Goal: Information Seeking & Learning: Check status

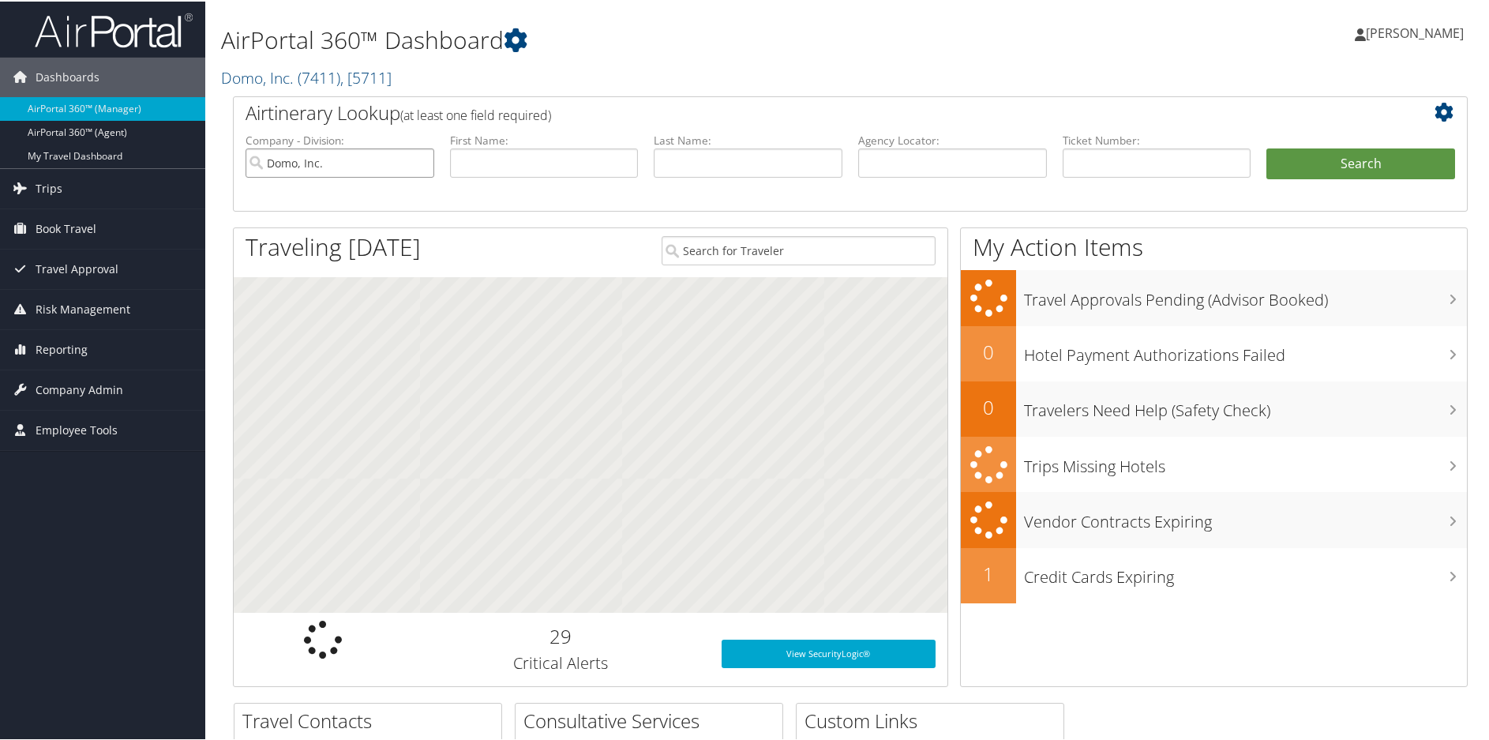
click at [419, 164] on input "Domo, Inc." at bounding box center [340, 161] width 189 height 29
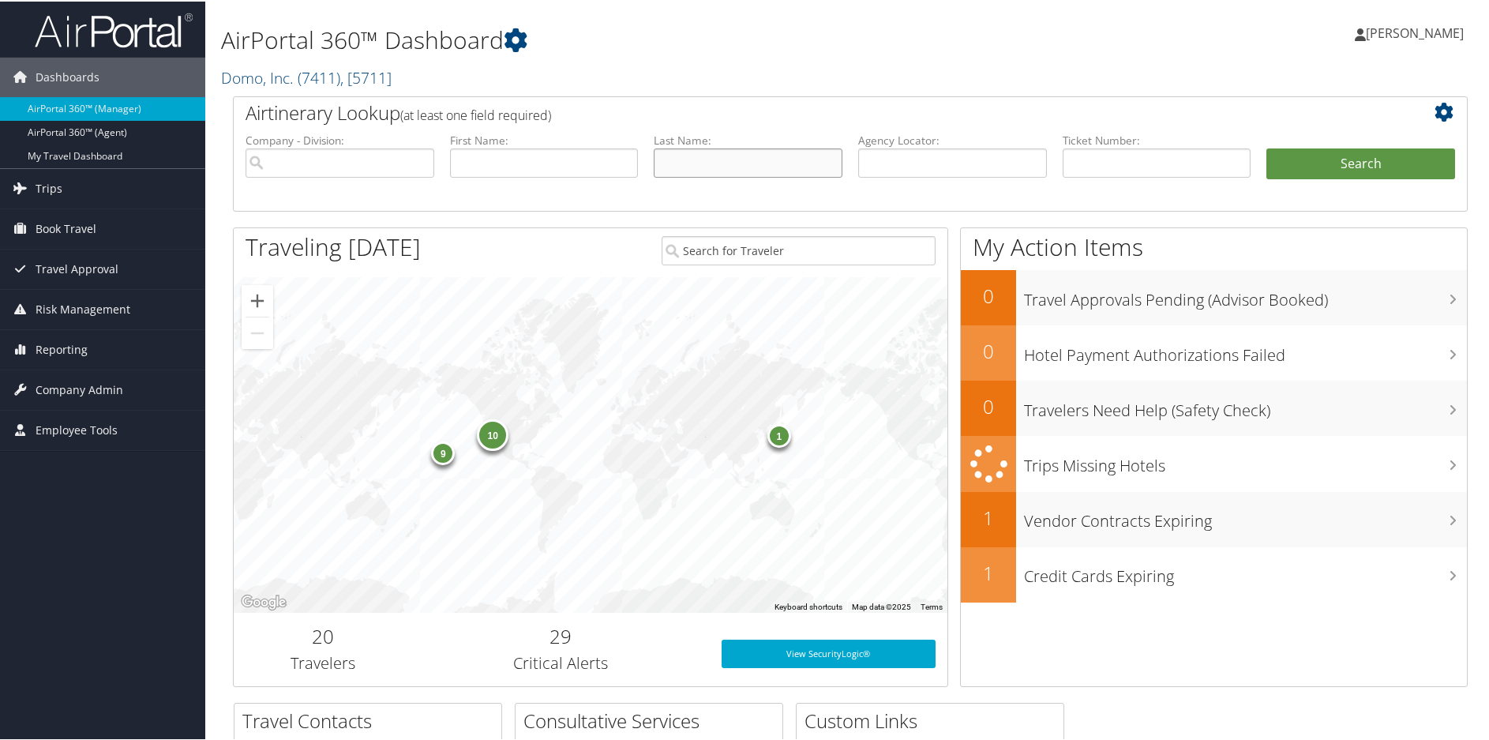
click at [684, 163] on input "text" at bounding box center [748, 161] width 189 height 29
type input "savoy"
click at [530, 163] on input "text" at bounding box center [544, 161] width 189 height 29
type input "hakeim"
click at [1375, 169] on button "Search" at bounding box center [1360, 163] width 189 height 32
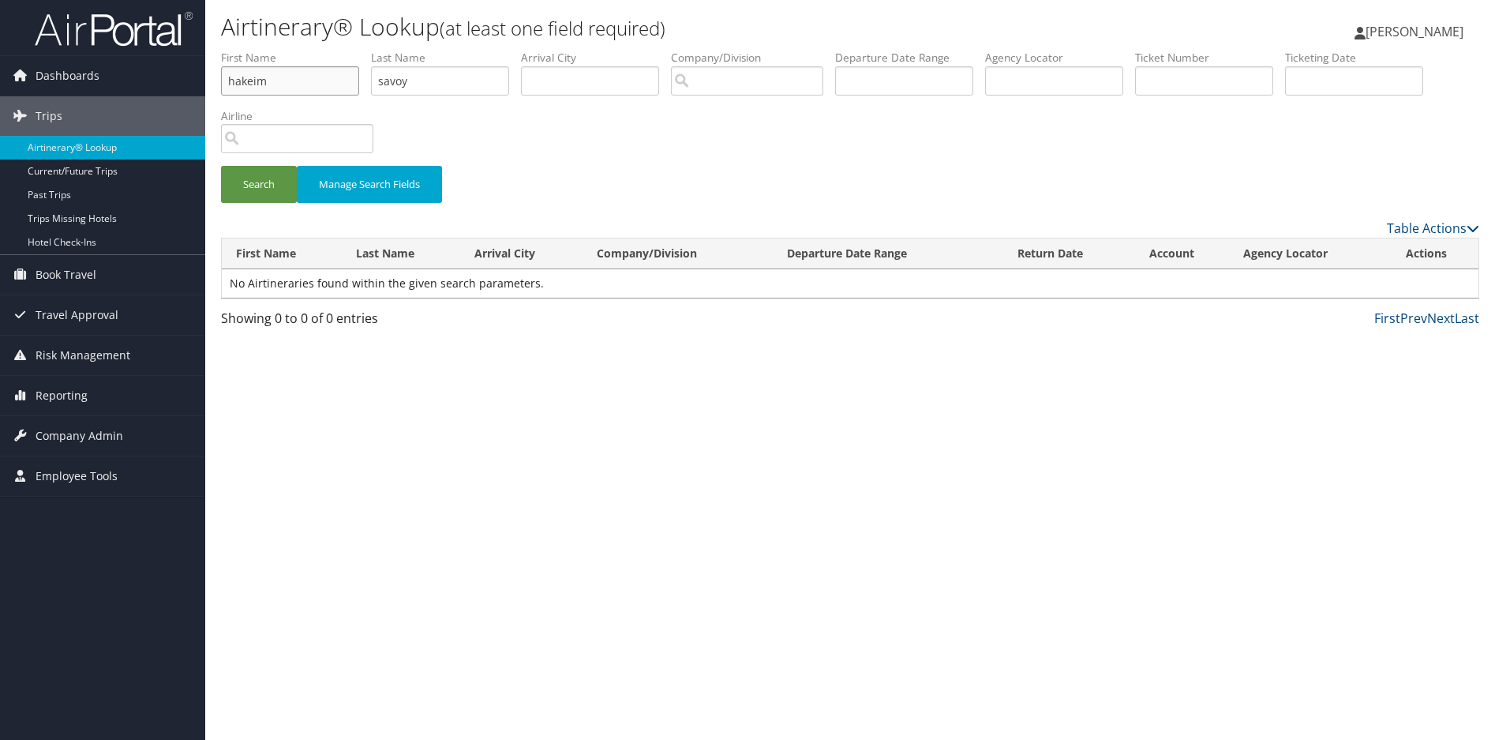
drag, startPoint x: 280, startPoint y: 73, endPoint x: 206, endPoint y: 78, distance: 74.4
click at [206, 78] on div "Airtinerary® Lookup (at least one field required) [PERSON_NAME] [PERSON_NAME] M…" at bounding box center [850, 370] width 1290 height 740
paste input "Hak"
type input "[PERSON_NAME]"
click at [270, 182] on button "Search" at bounding box center [259, 184] width 76 height 37
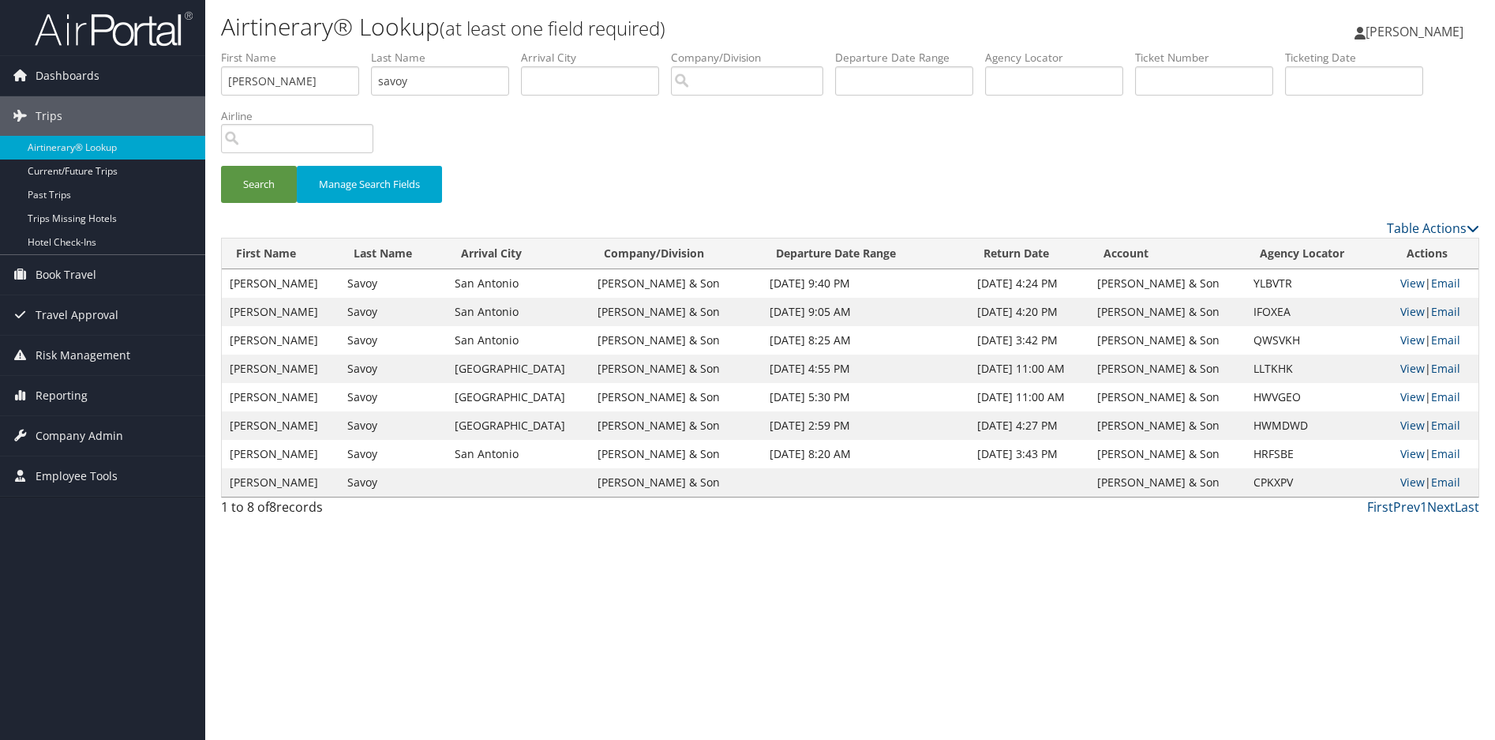
click at [788, 574] on div "Airtinerary® Lookup (at least one field required) [PERSON_NAME] [PERSON_NAME] M…" at bounding box center [850, 370] width 1290 height 740
click at [1405, 343] on link "View" at bounding box center [1413, 339] width 24 height 15
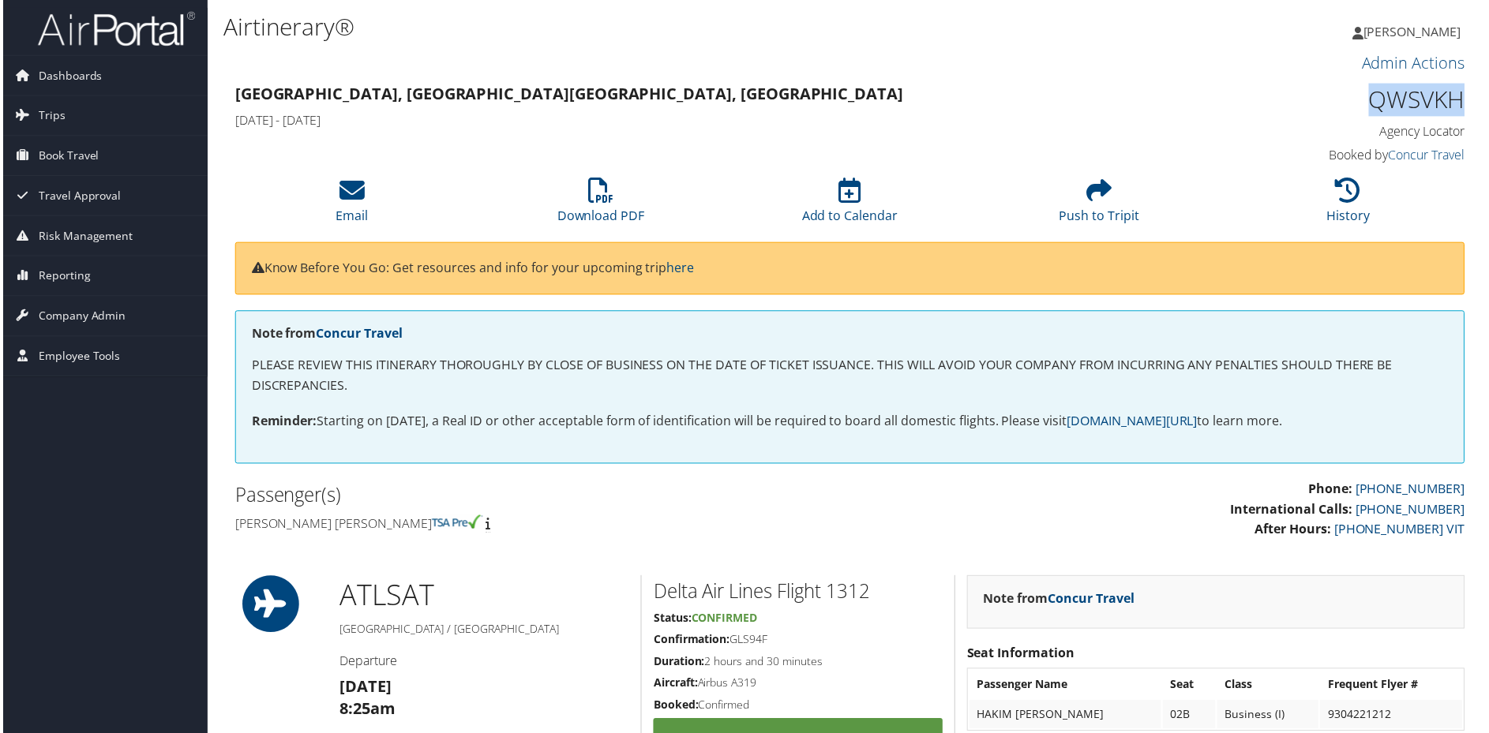
drag, startPoint x: 1464, startPoint y: 95, endPoint x: 1359, endPoint y: 100, distance: 105.1
click at [1359, 100] on div "QWSVKH Agency Locator Agency Locator QWSVKH Booked by Concur Travel Booked by C…" at bounding box center [1322, 126] width 315 height 90
copy h1 "QWSVKH"
